Goal: Find specific page/section

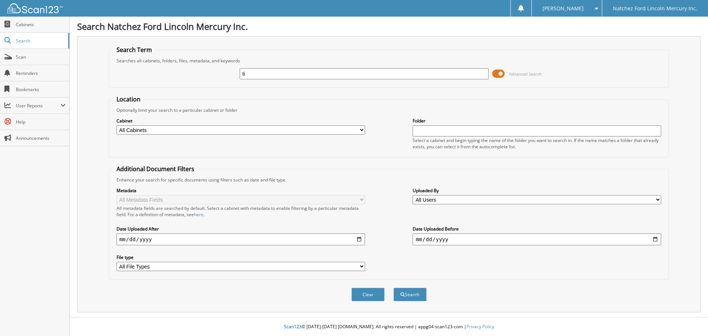
type input "t"
type input "TIREHUB"
click at [393, 288] on button "Search" at bounding box center [409, 295] width 33 height 14
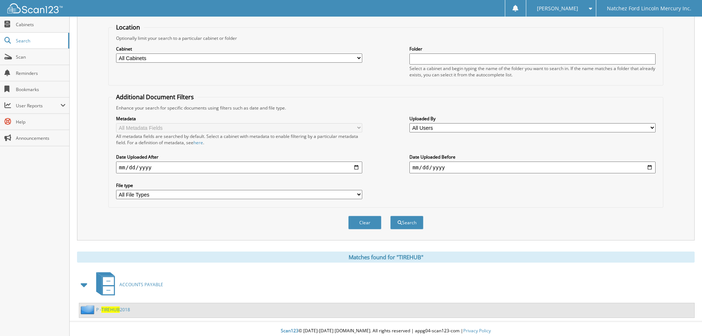
scroll to position [76, 0]
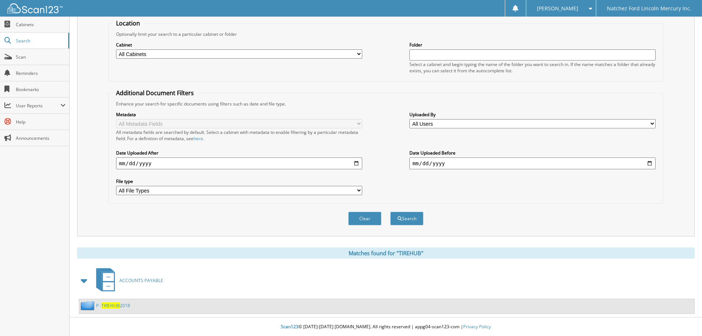
click at [119, 308] on span "TIREHUB" at bounding box center [110, 305] width 18 height 6
